Goal: Task Accomplishment & Management: Manage account settings

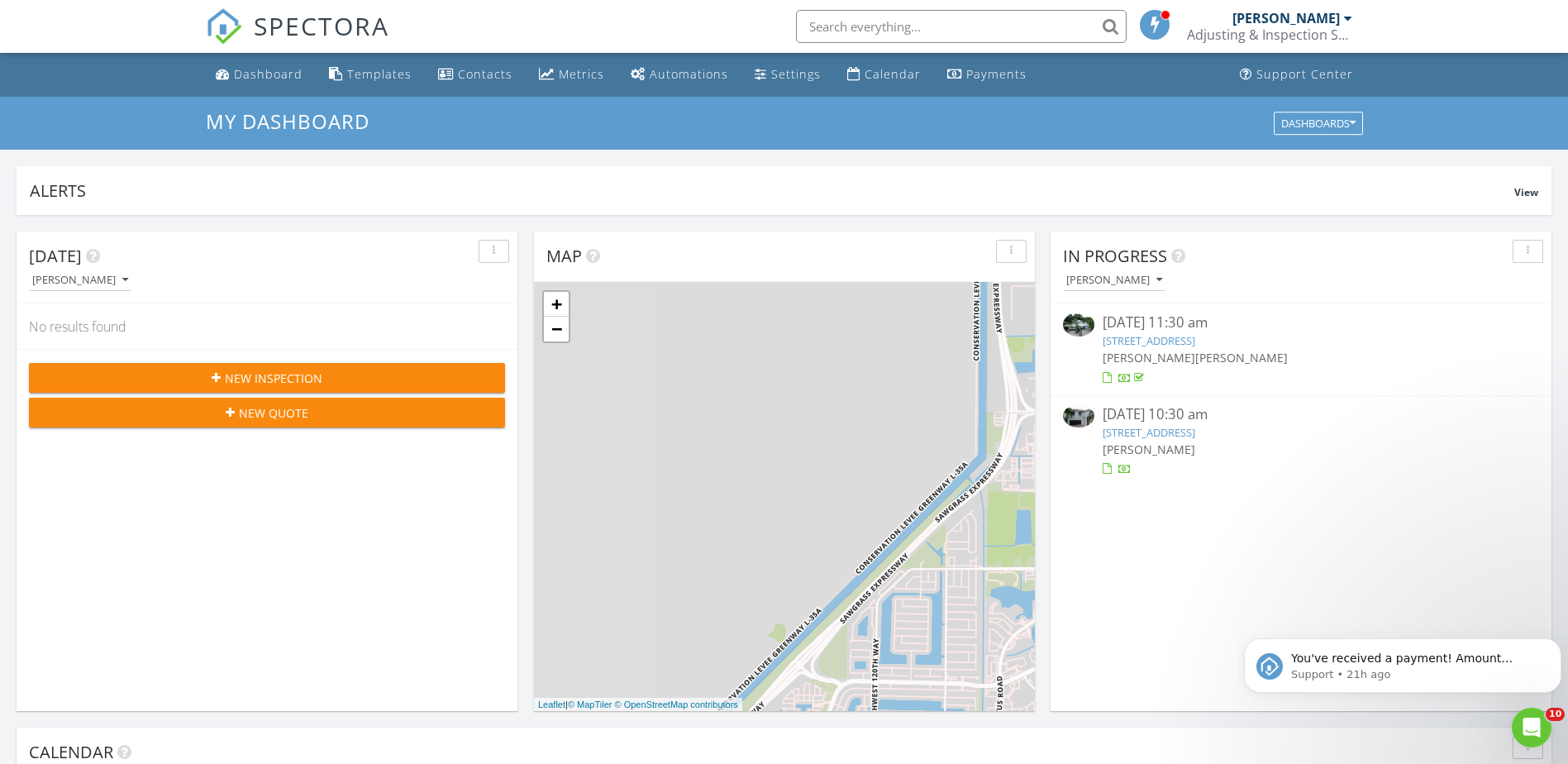
click at [841, 23] on input "text" at bounding box center [961, 27] width 330 height 33
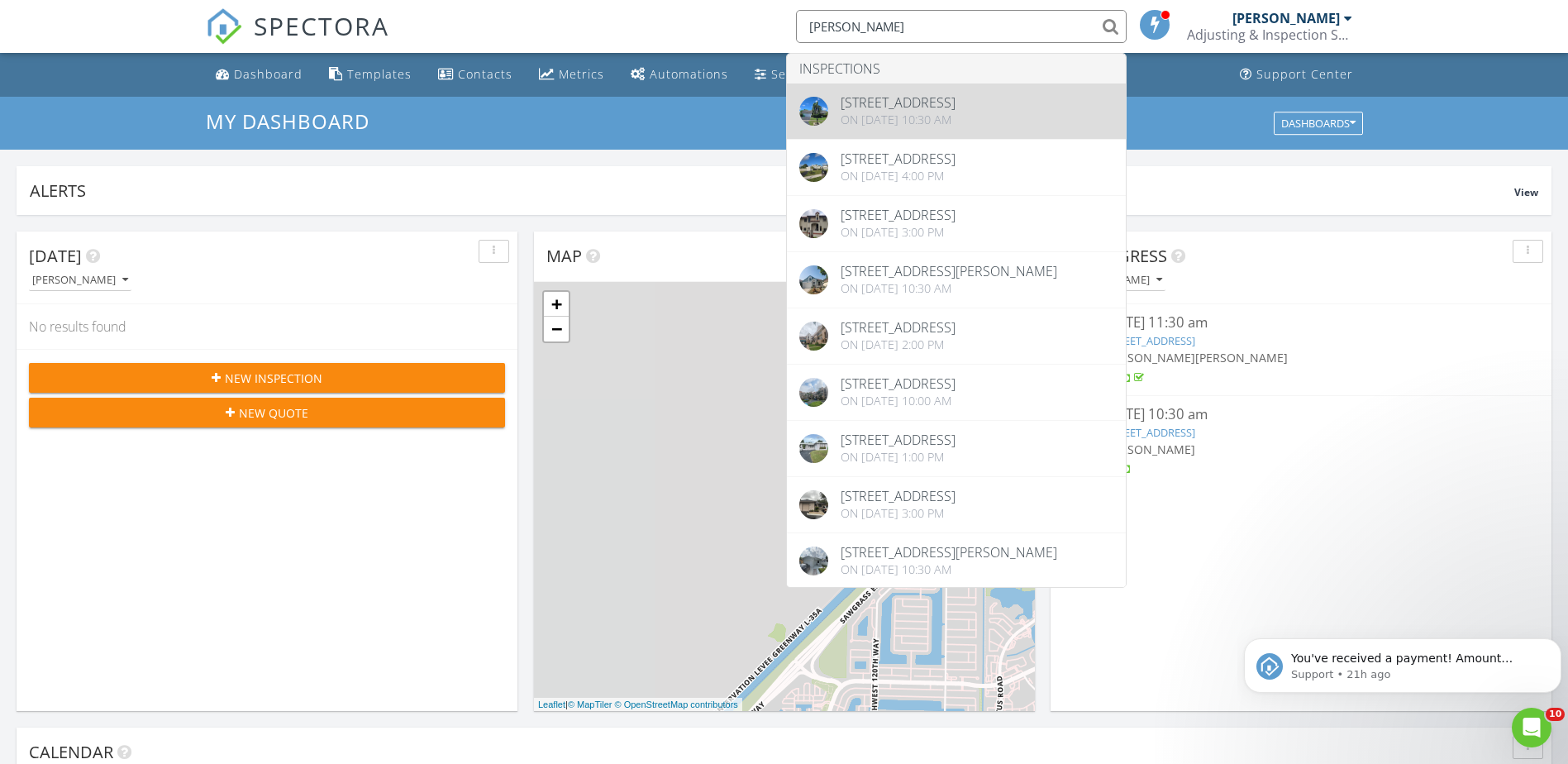
type input "kendrick"
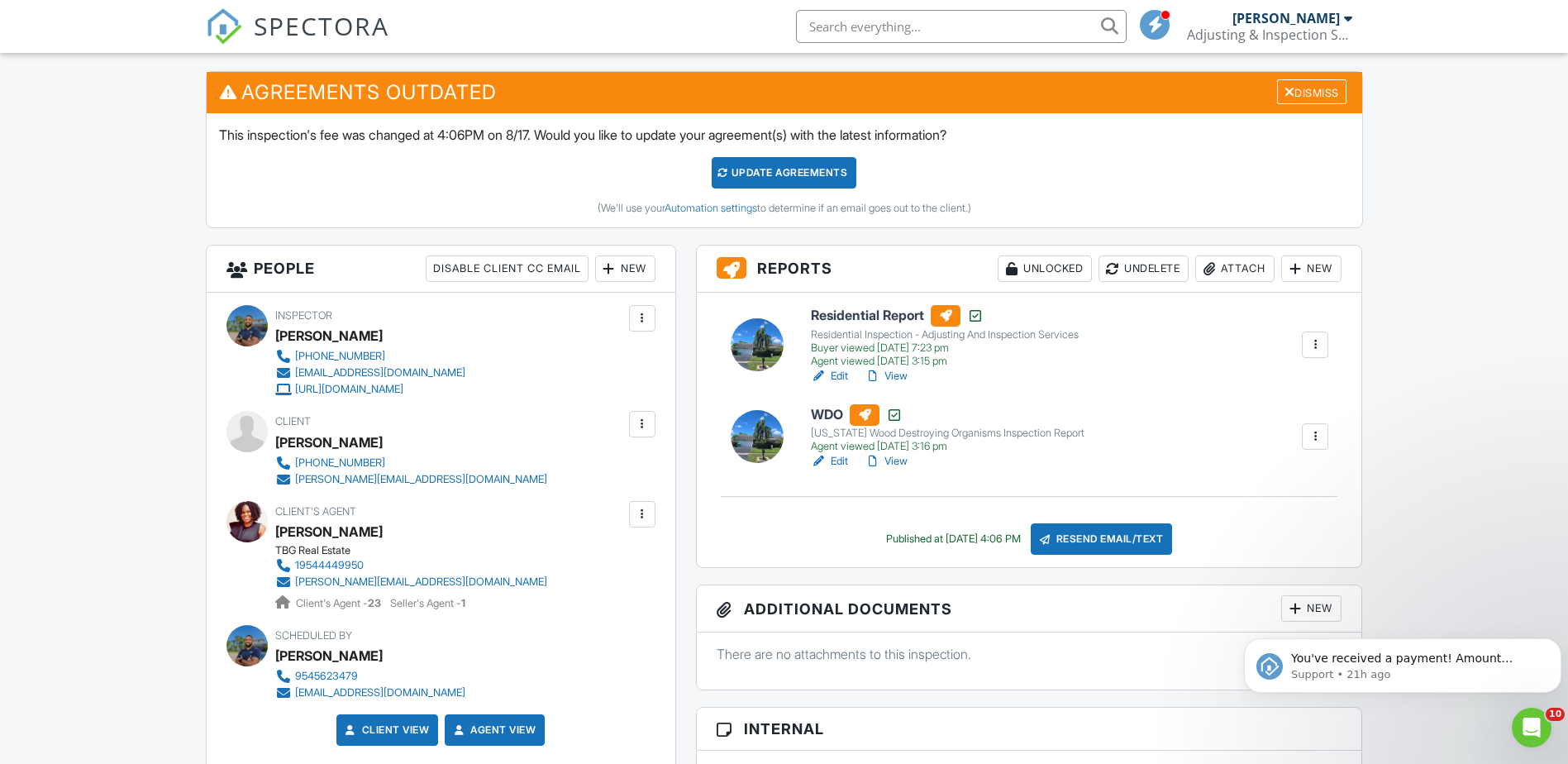
click at [842, 461] on link "Edit" at bounding box center [829, 462] width 37 height 17
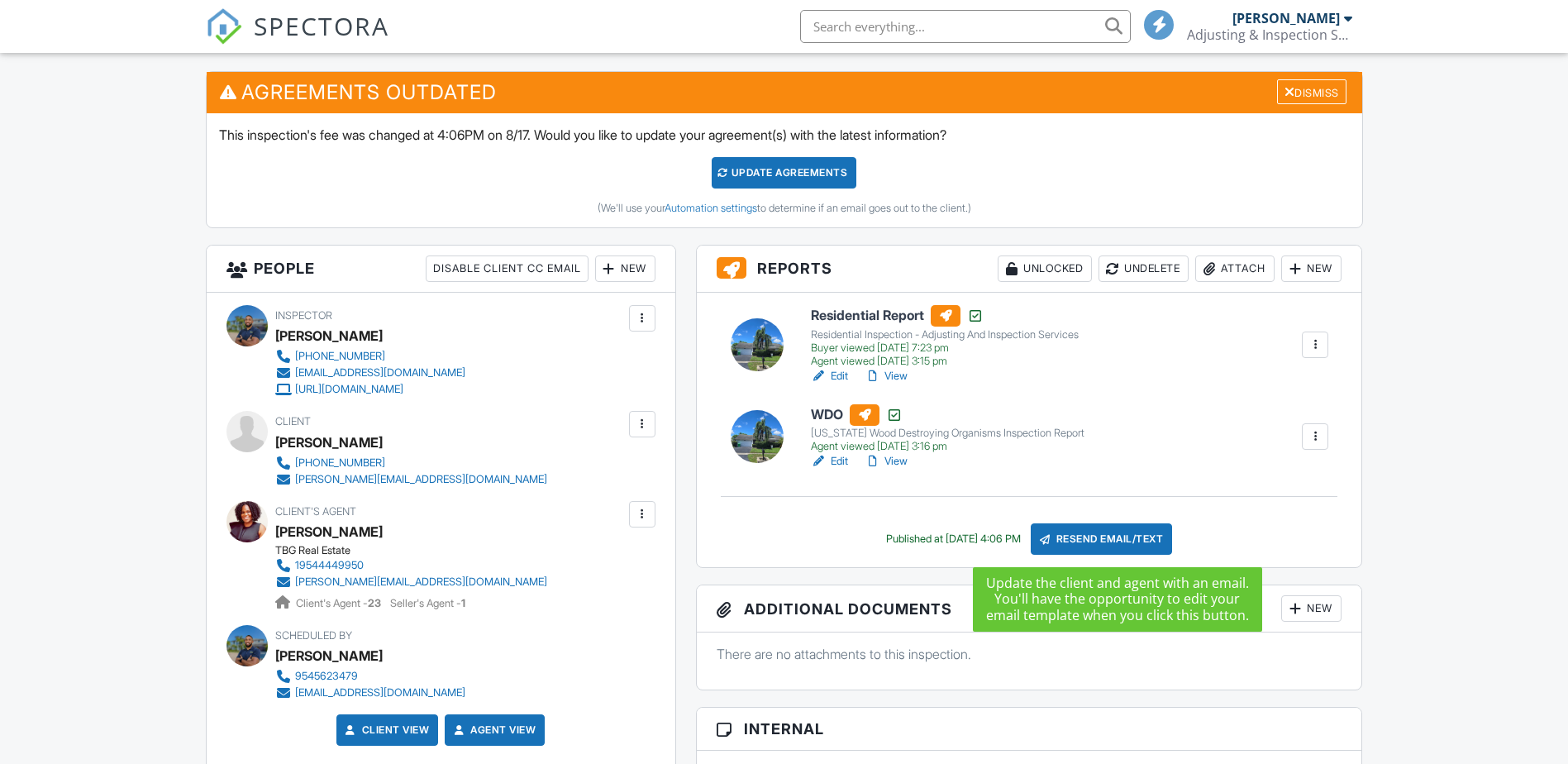
click at [1105, 540] on div "Resend Email/Text" at bounding box center [1101, 539] width 142 height 32
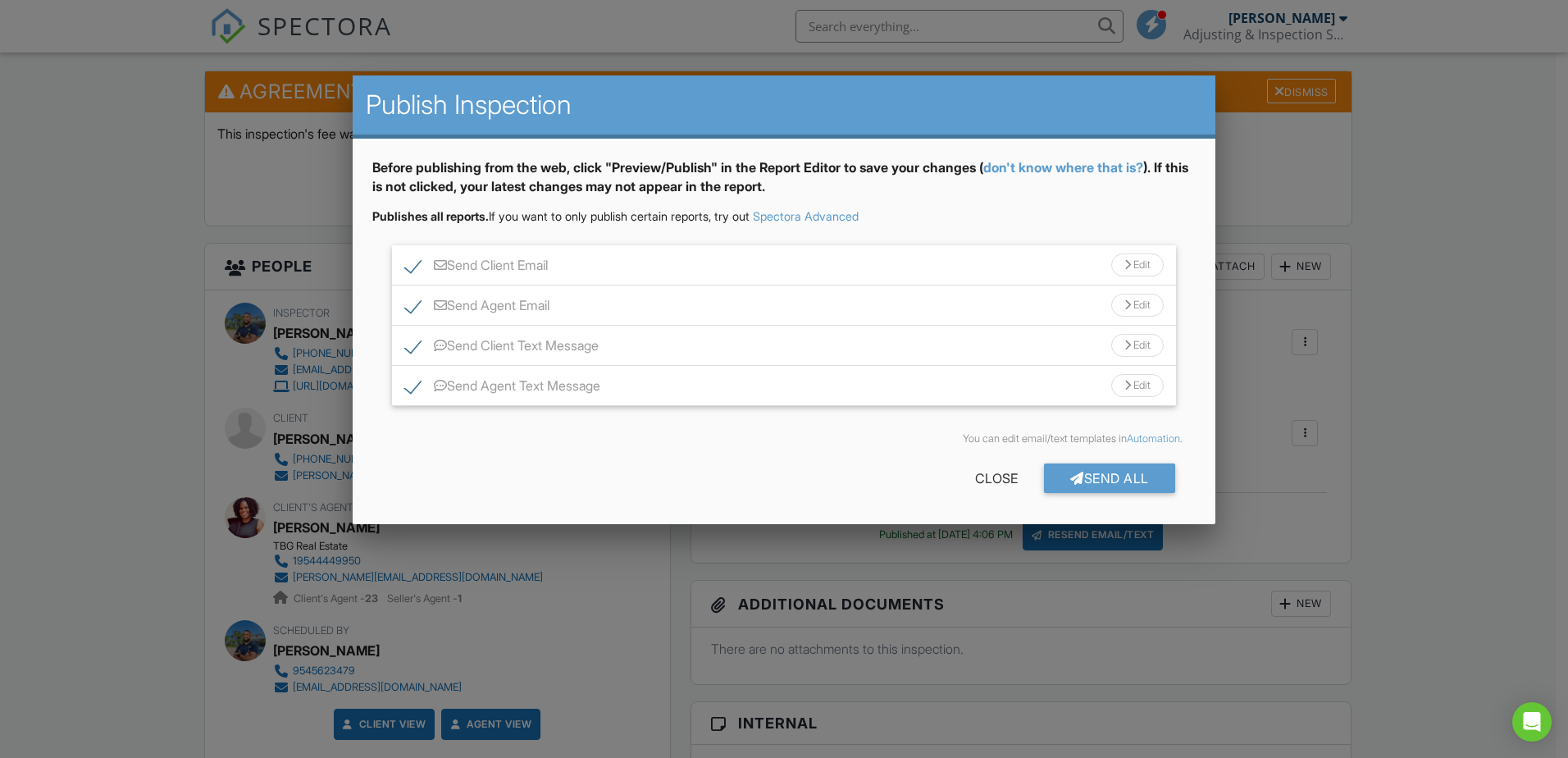
click at [413, 263] on label "Send Client Email" at bounding box center [476, 268] width 143 height 21
checkbox input "false"
click at [411, 350] on label "Send Client Text Message" at bounding box center [502, 348] width 194 height 21
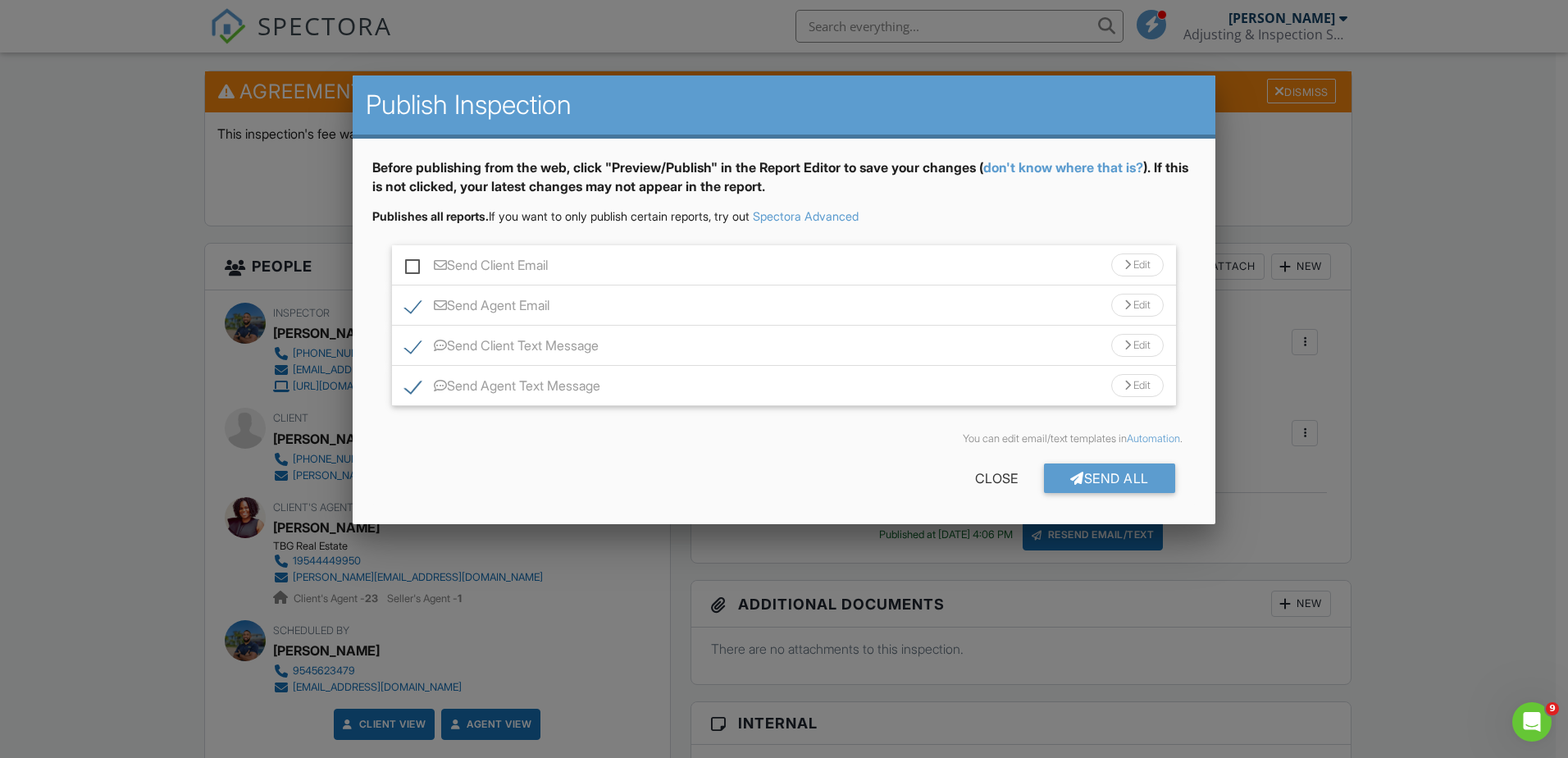
checkbox input "false"
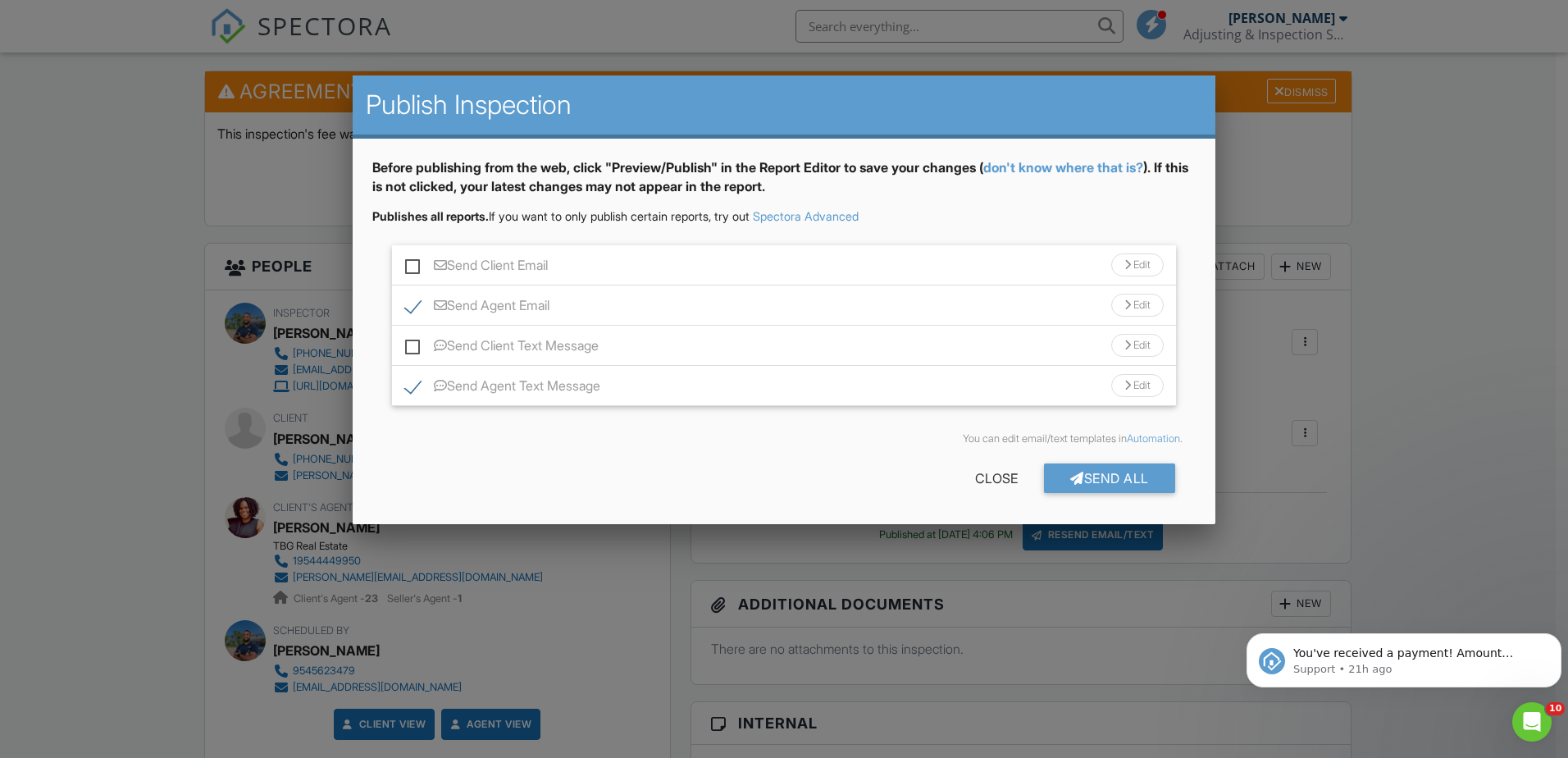
click at [413, 386] on label "Send Agent Text Message" at bounding box center [503, 388] width 195 height 21
checkbox input "false"
click at [1103, 478] on div "Send All" at bounding box center [1109, 478] width 131 height 30
